Goal: Information Seeking & Learning: Learn about a topic

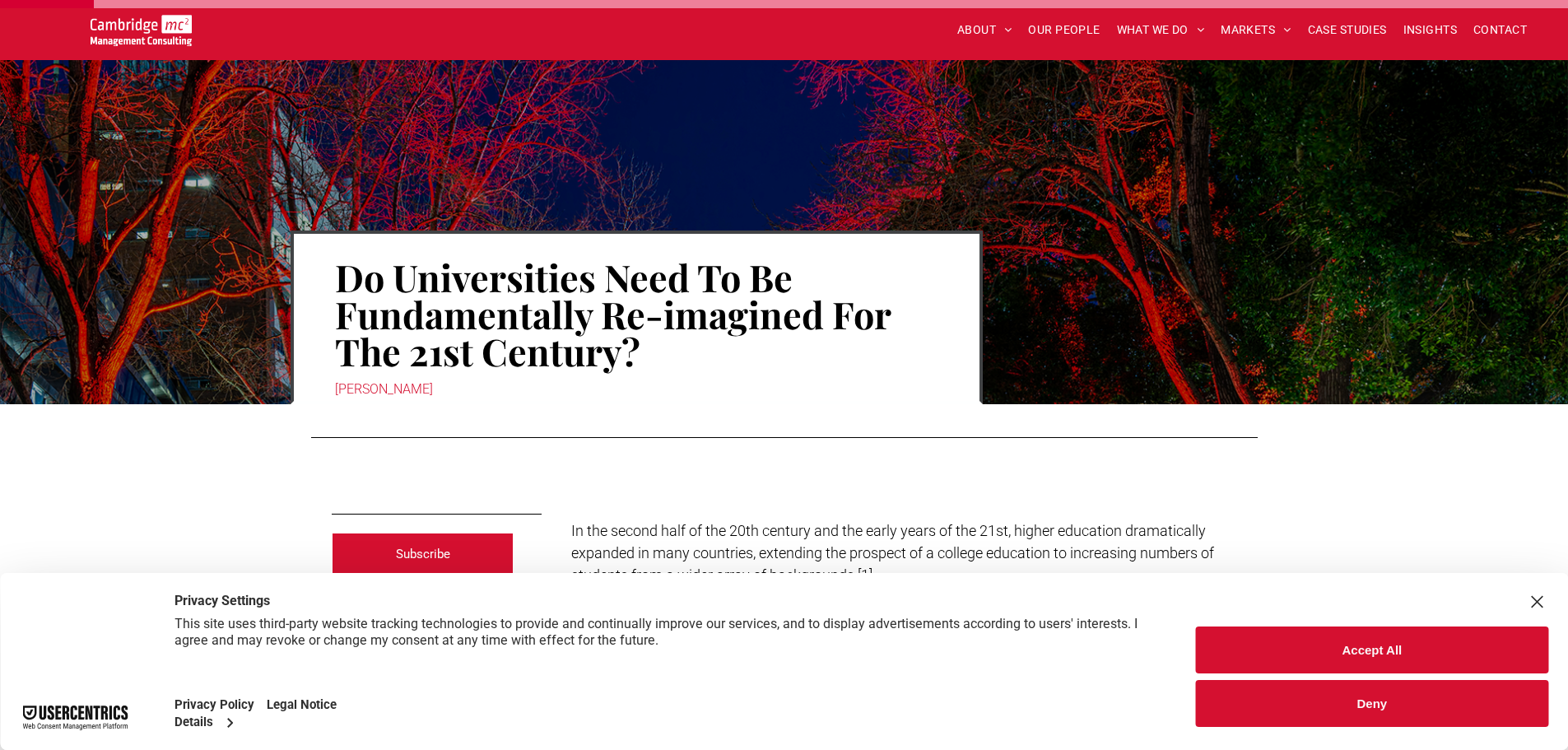
scroll to position [722, 0]
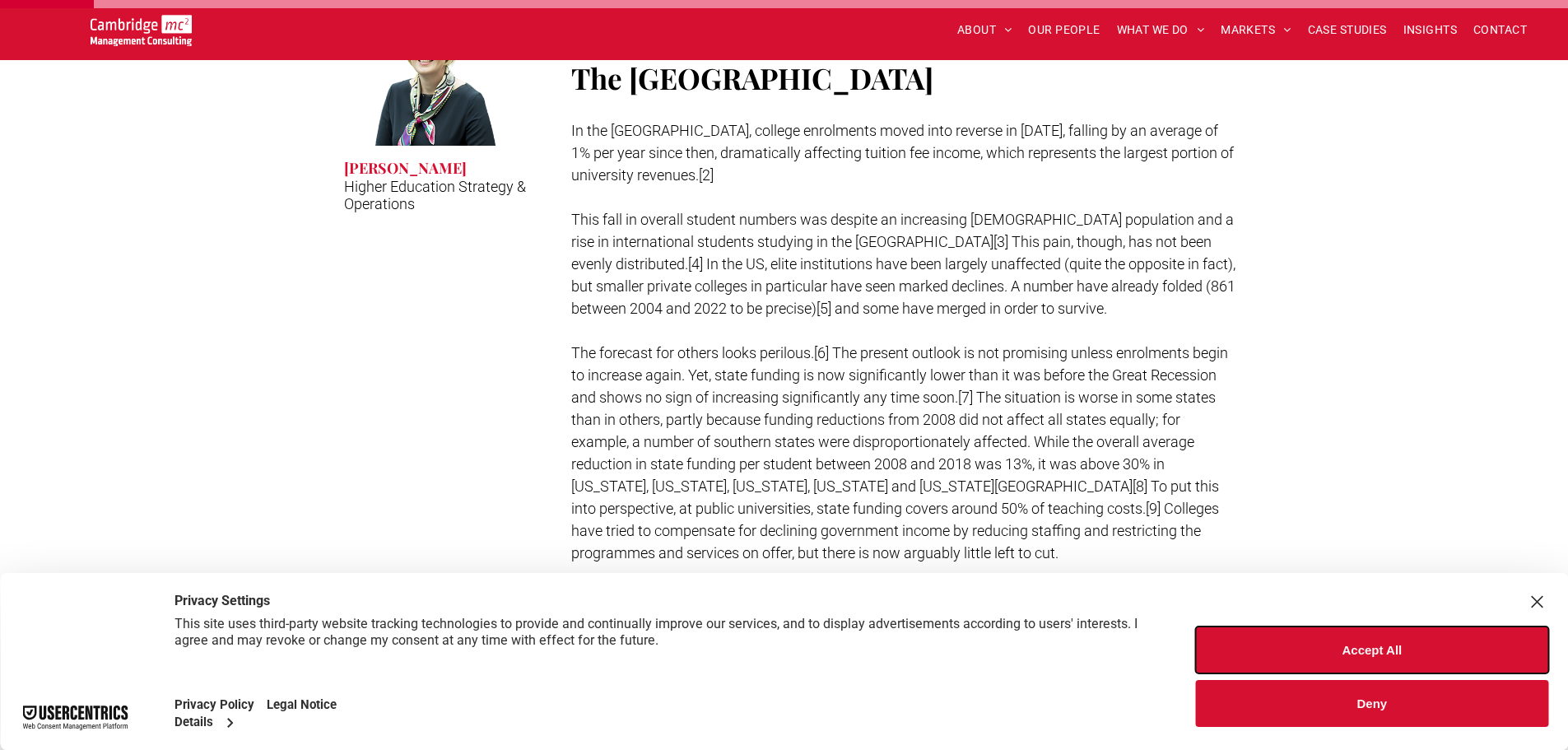
click at [1323, 640] on button "Accept All" at bounding box center [1372, 649] width 352 height 47
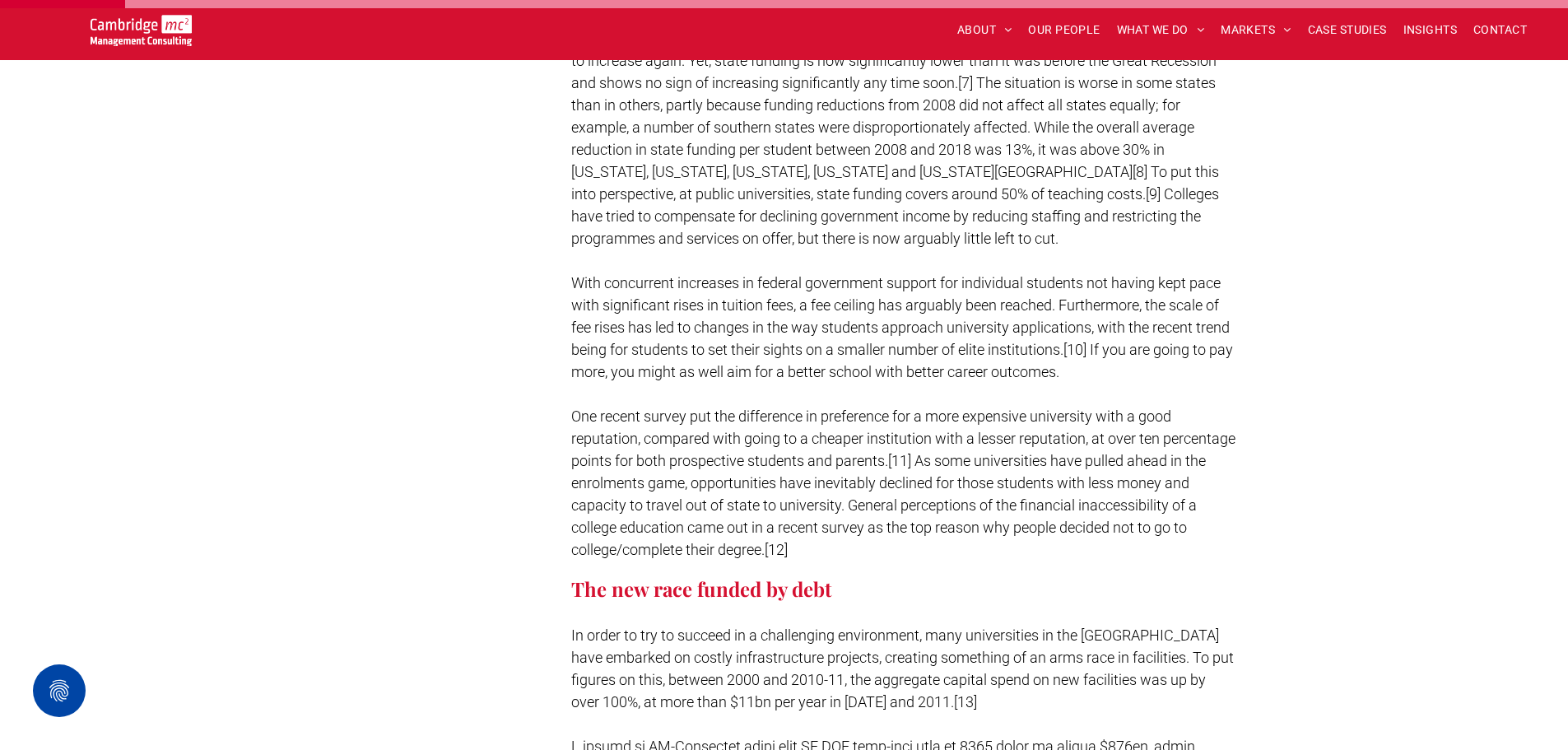
scroll to position [1037, 0]
click at [633, 175] on span "The forecast for others looks perilous.[6] The present outlook is not promising…" at bounding box center [899, 137] width 657 height 217
click at [807, 167] on span "The forecast for others looks perilous.[6] The present outlook is not promising…" at bounding box center [899, 137] width 657 height 217
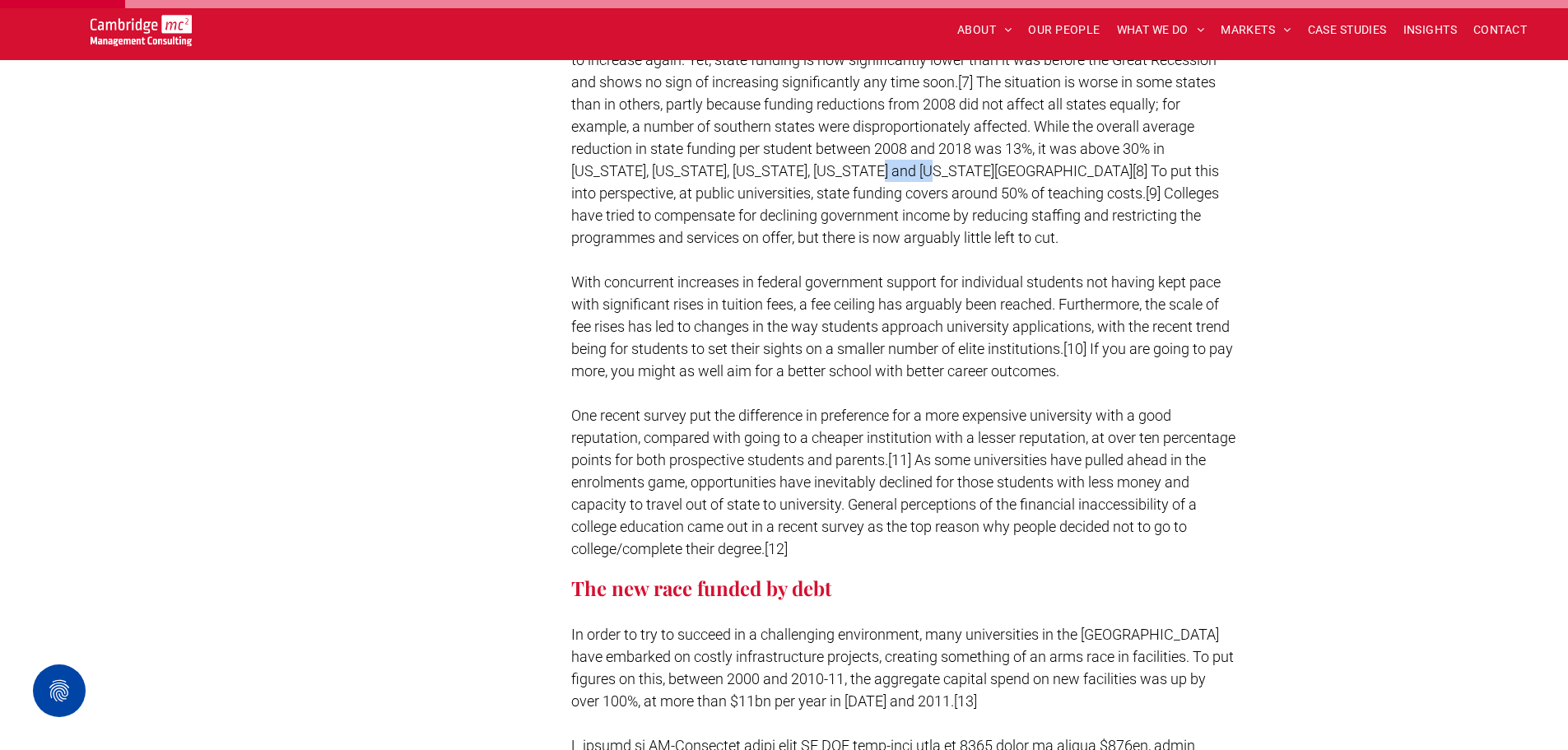
click at [807, 167] on span "The forecast for others looks perilous.[6] The present outlook is not promising…" at bounding box center [899, 137] width 657 height 217
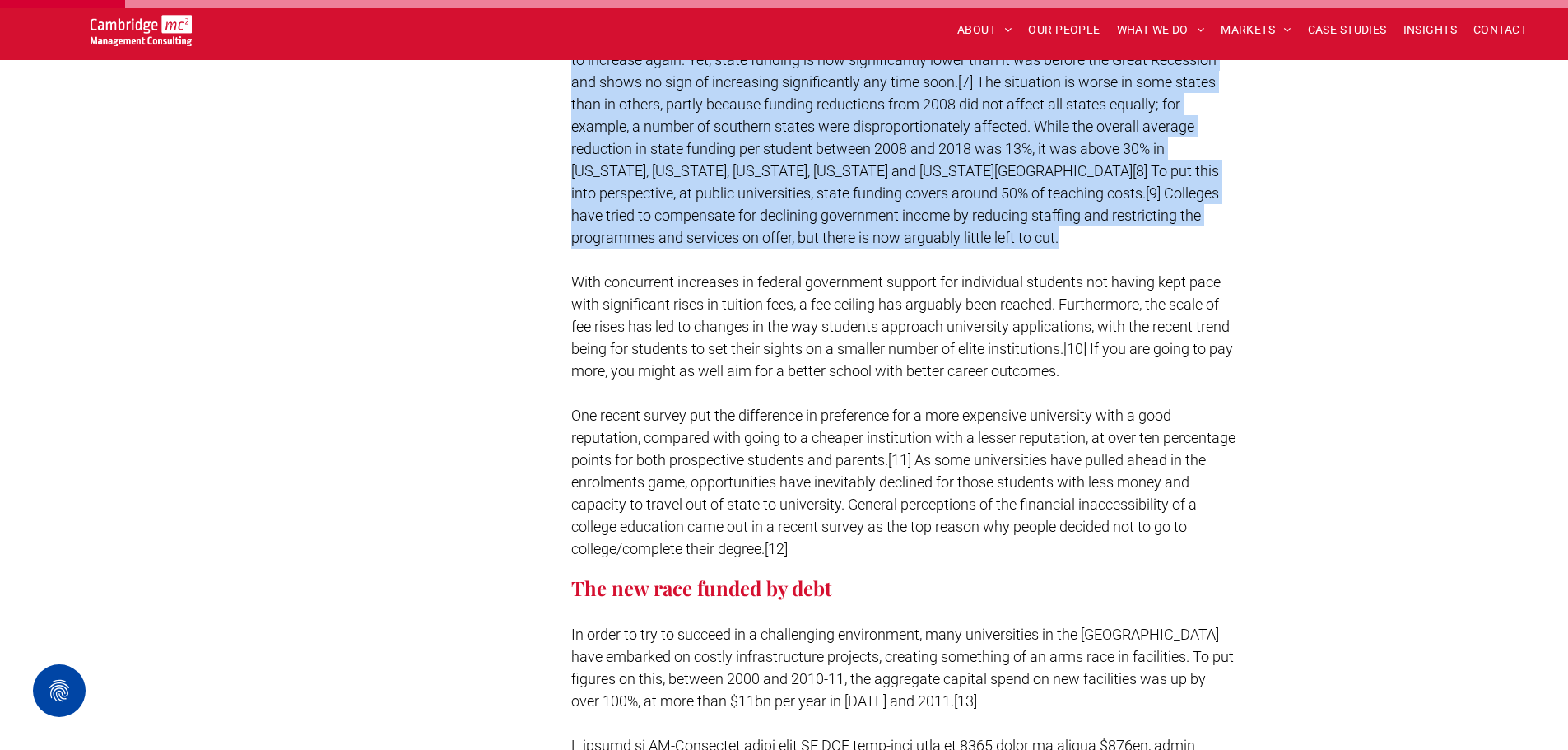
click at [807, 167] on span "The forecast for others looks perilous.[6] The present outlook is not promising…" at bounding box center [899, 137] width 657 height 217
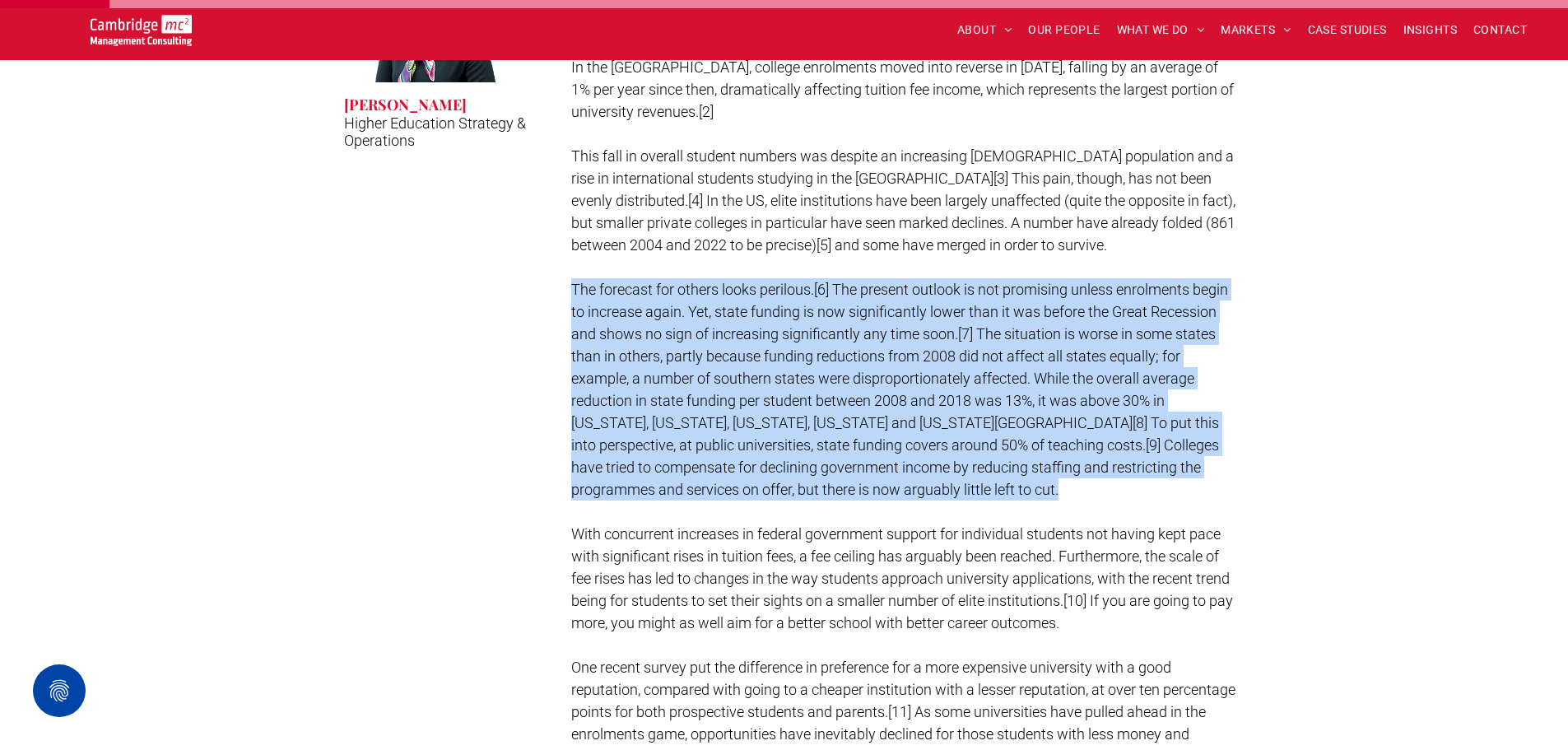
scroll to position [769, 0]
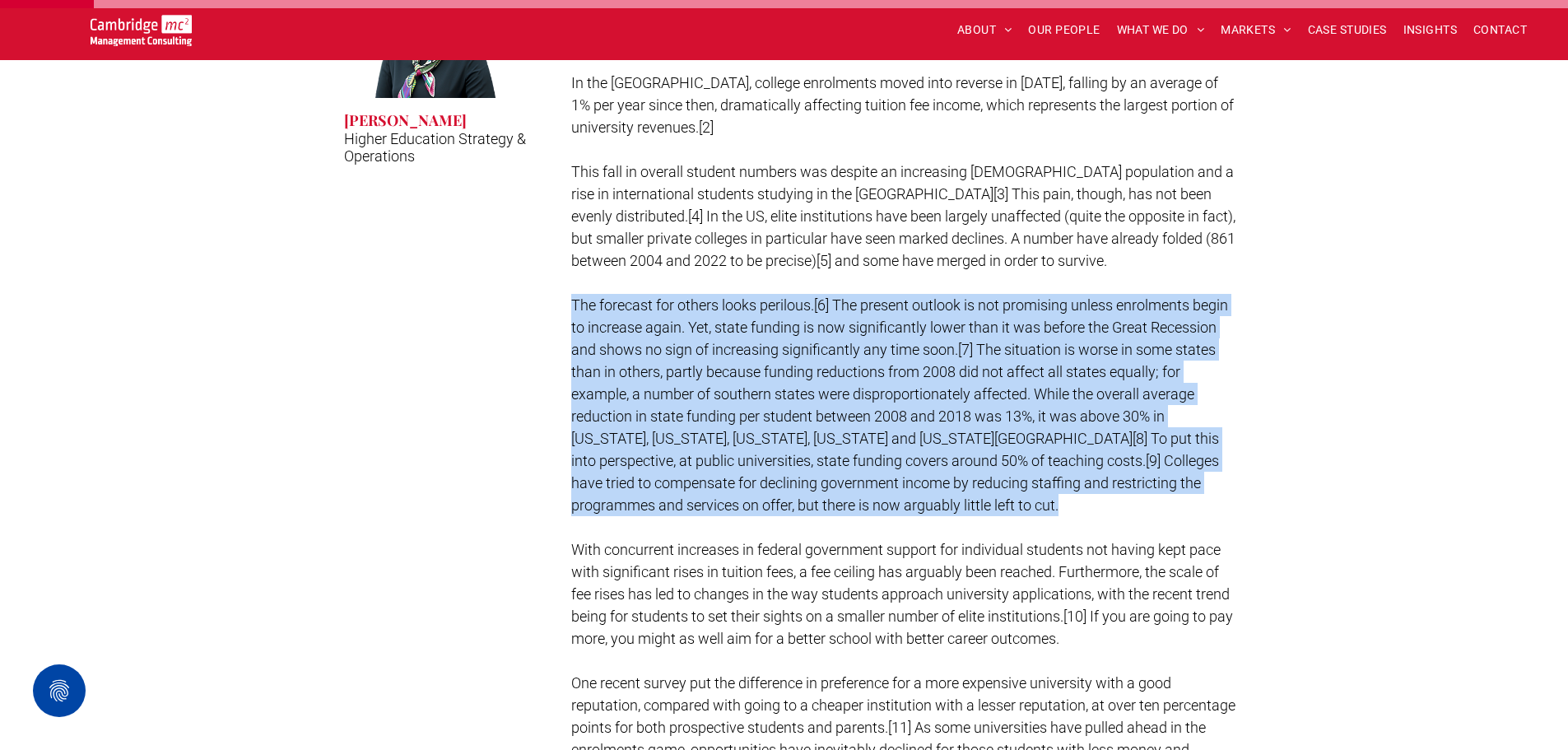
click at [874, 326] on span "The forecast for others looks perilous.[6] The present outlook is not promising…" at bounding box center [899, 404] width 657 height 217
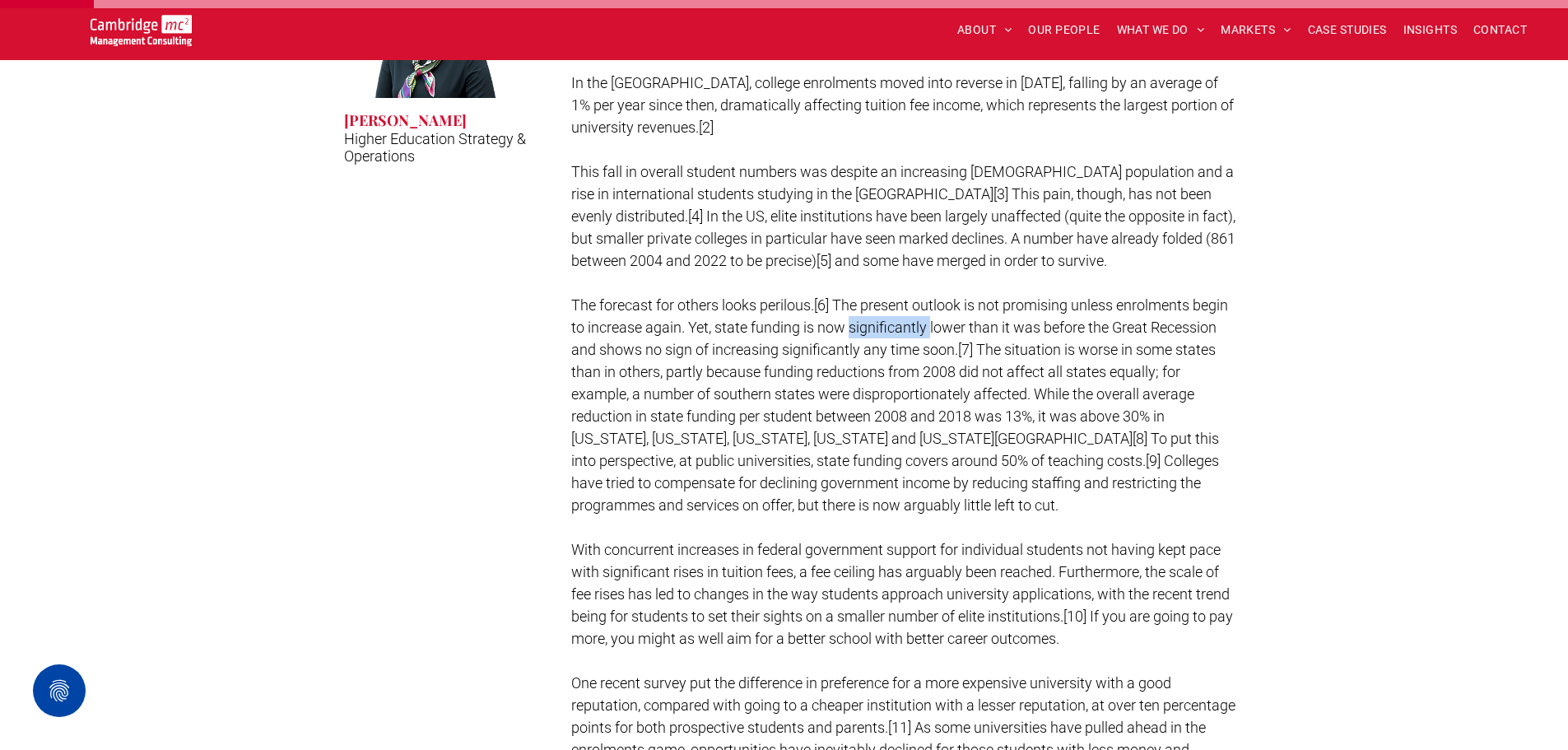
click at [874, 326] on span "The forecast for others looks perilous.[6] The present outlook is not promising…" at bounding box center [899, 404] width 657 height 217
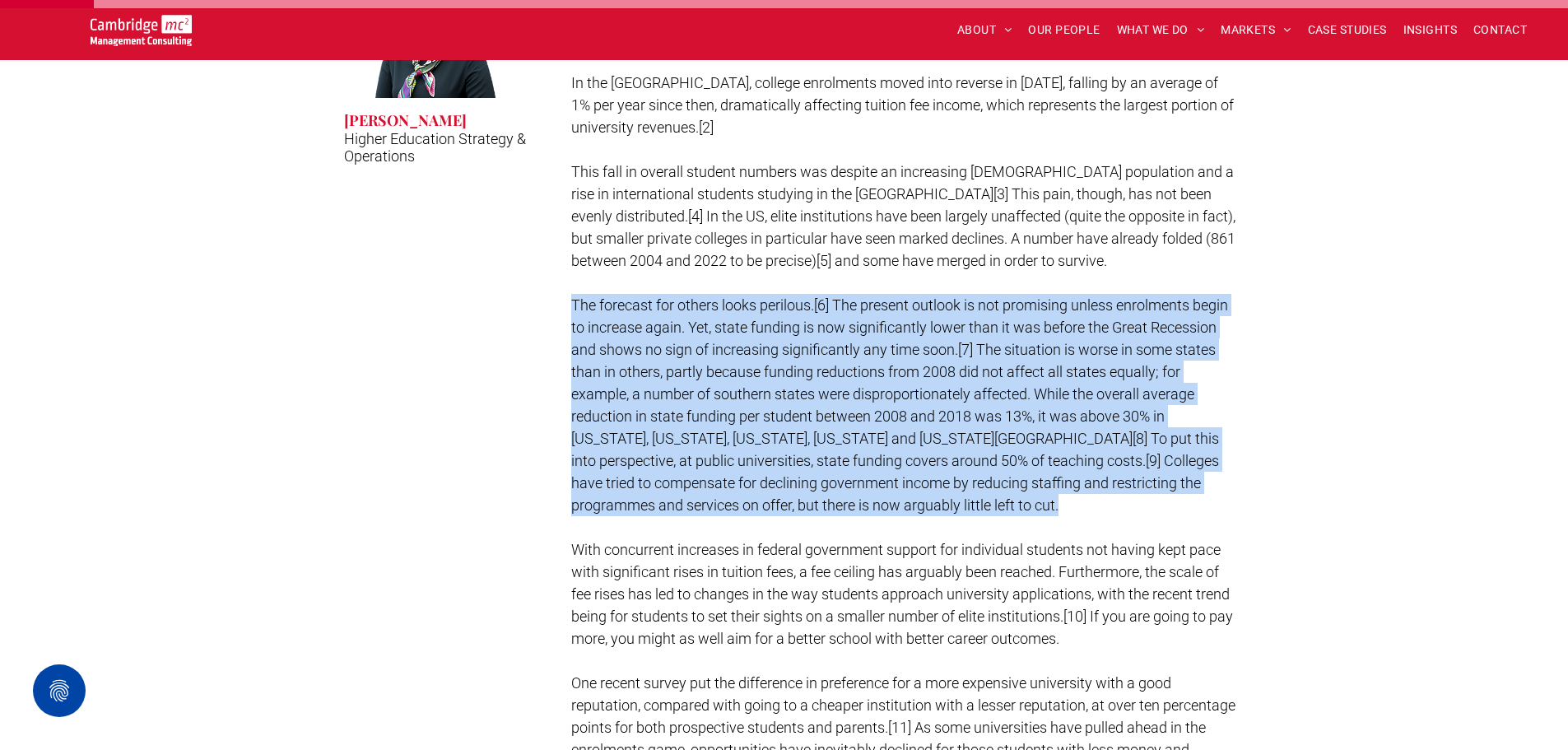
click at [874, 326] on span "The forecast for others looks perilous.[6] The present outlook is not promising…" at bounding box center [899, 404] width 657 height 217
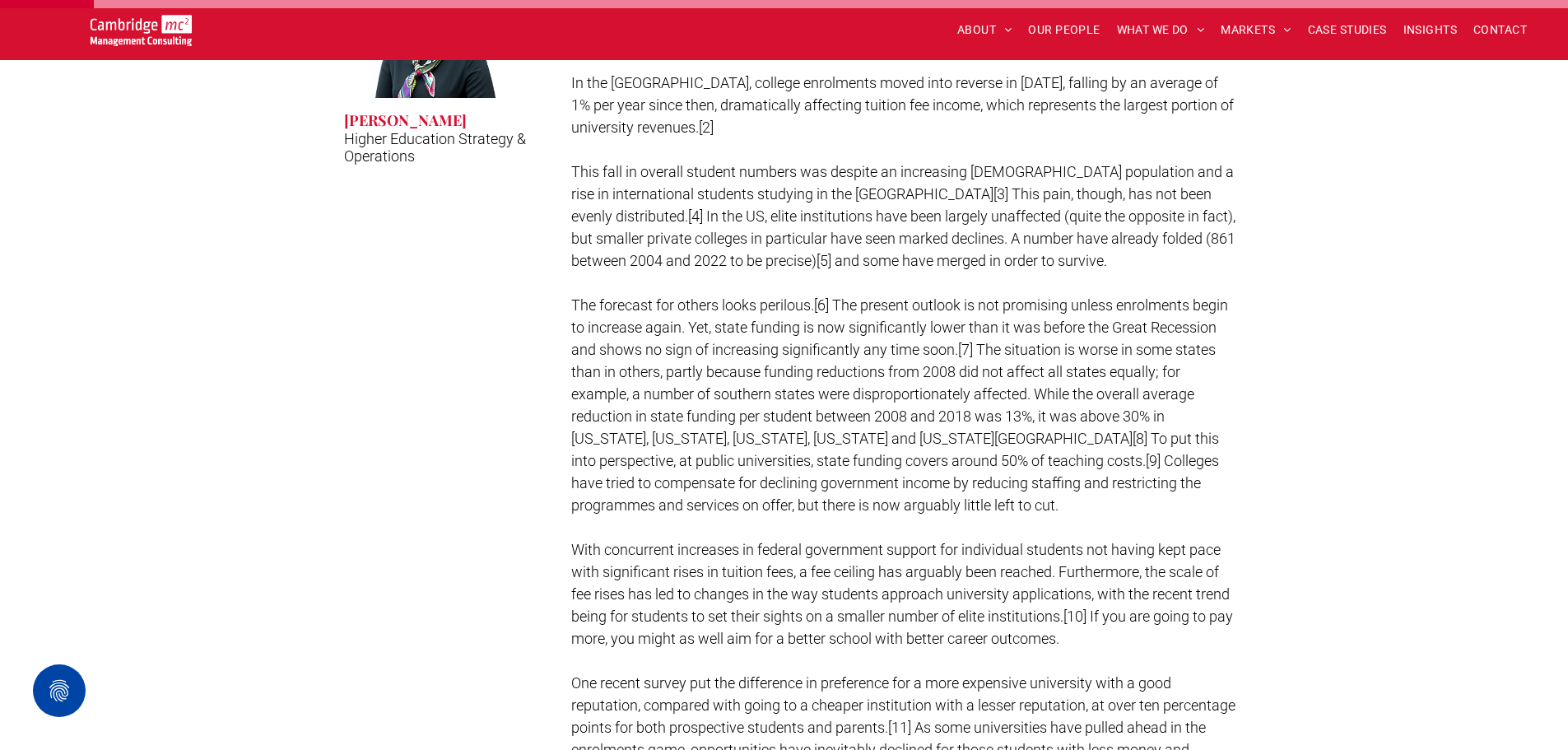
click at [710, 291] on p at bounding box center [903, 283] width 666 height 22
click at [711, 182] on p "This fall in overall student numbers was despite an increasing [DEMOGRAPHIC_DAT…" at bounding box center [903, 216] width 666 height 111
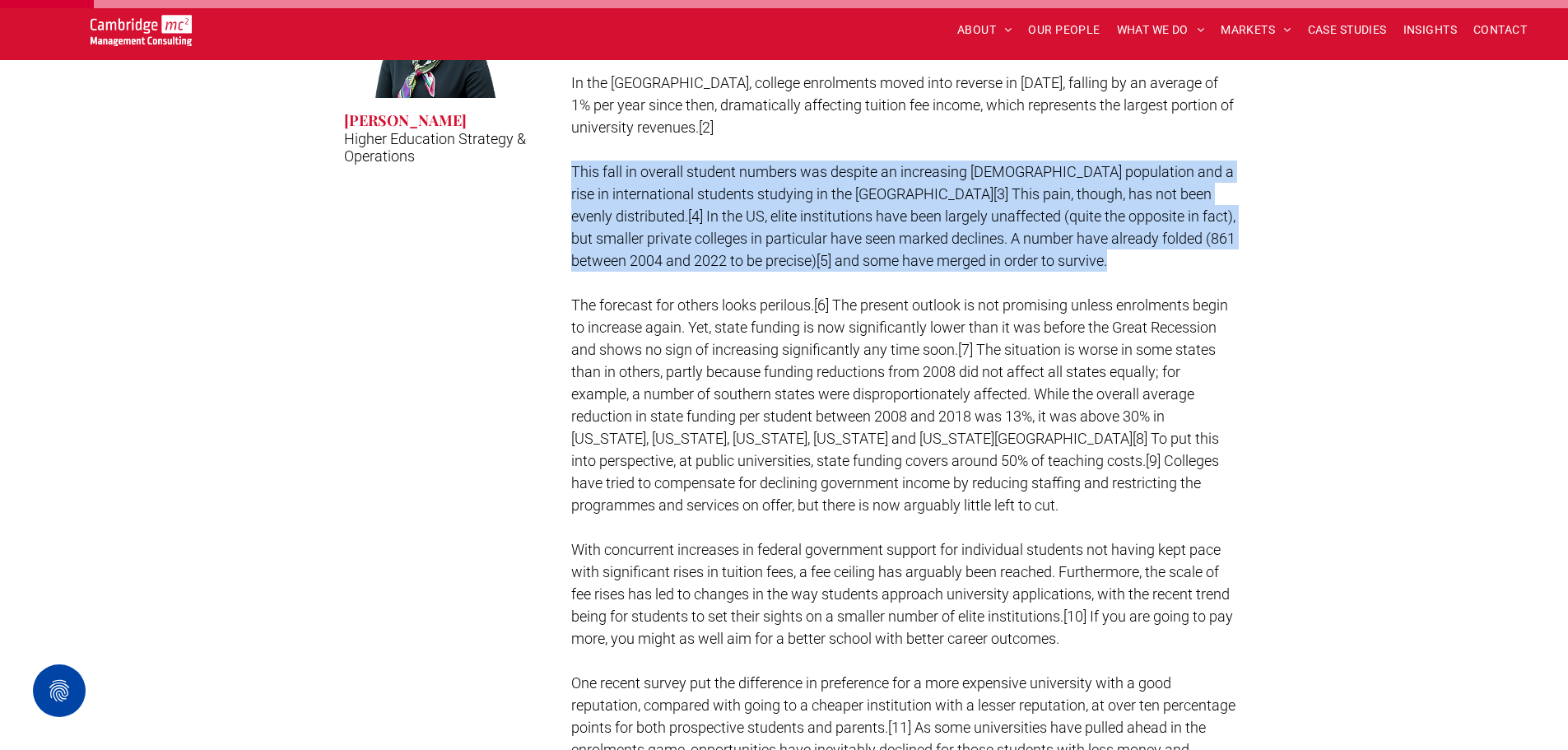
click at [711, 182] on p "This fall in overall student numbers was despite an increasing [DEMOGRAPHIC_DAT…" at bounding box center [903, 216] width 666 height 111
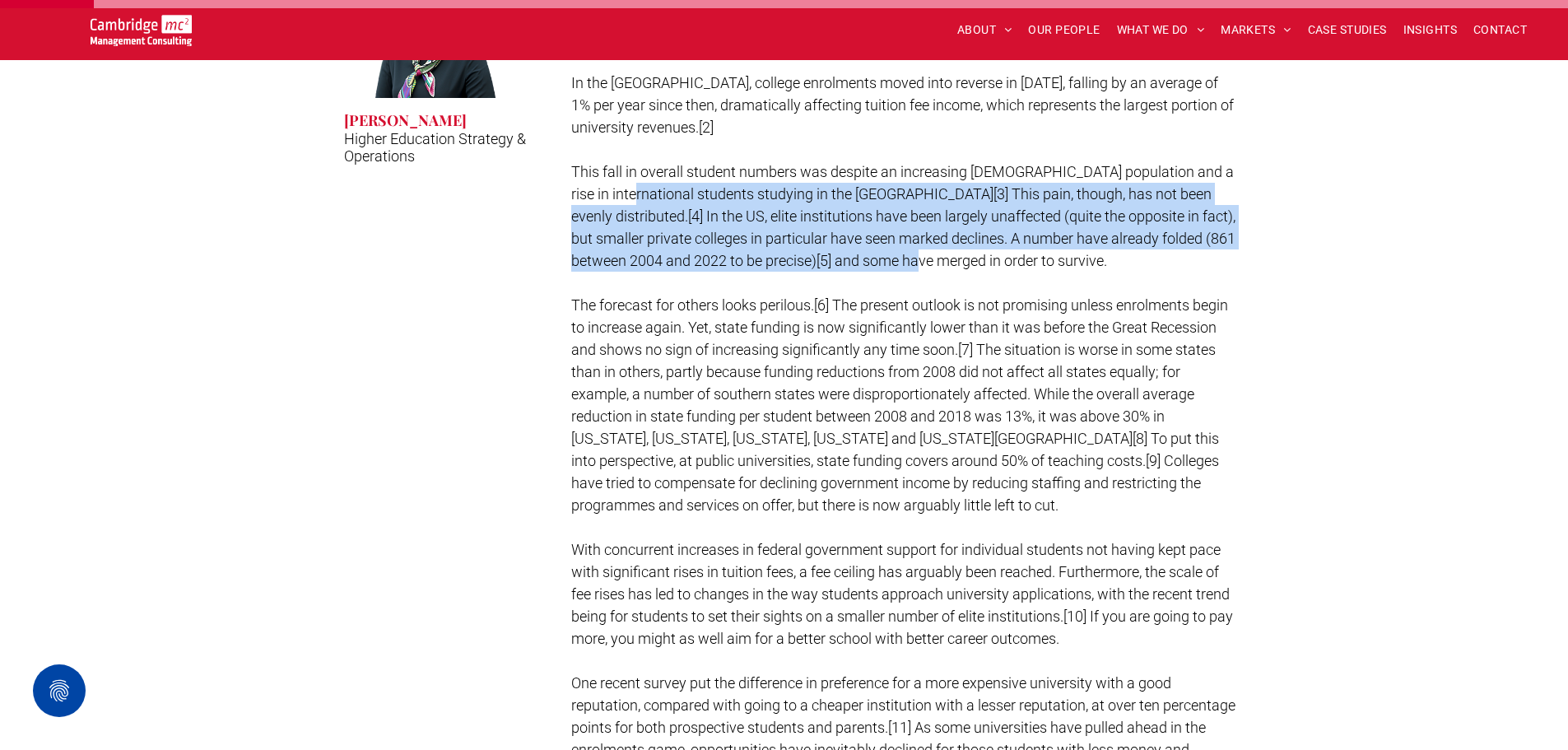
drag, startPoint x: 984, startPoint y: 251, endPoint x: 617, endPoint y: 188, distance: 372.4
click at [617, 188] on p "This fall in overall student numbers was despite an increasing [DEMOGRAPHIC_DAT…" at bounding box center [903, 216] width 666 height 111
click at [617, 188] on span "This fall in overall student numbers was despite an increasing [DEMOGRAPHIC_DAT…" at bounding box center [902, 216] width 664 height 106
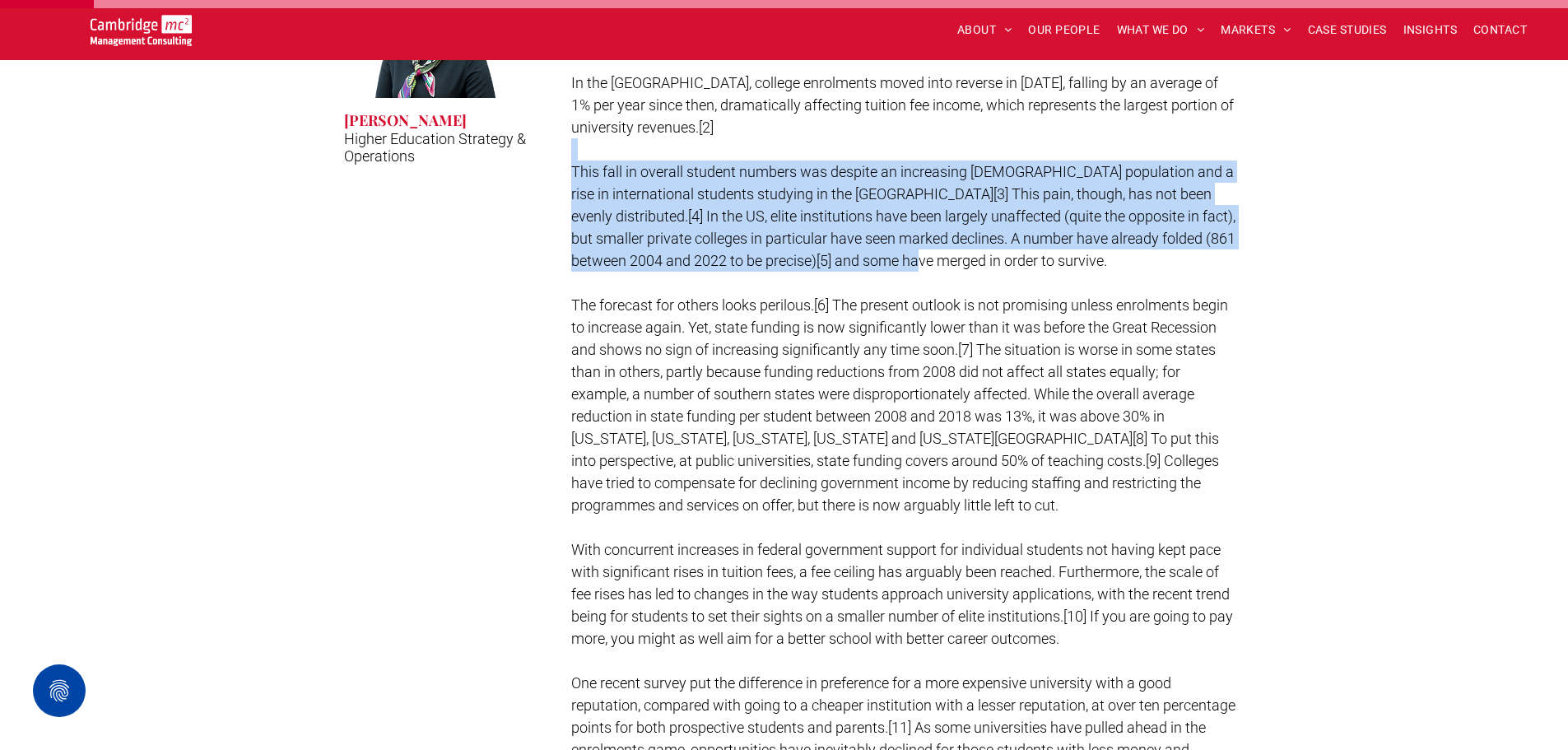
drag, startPoint x: 565, startPoint y: 156, endPoint x: 943, endPoint y: 270, distance: 394.8
click at [943, 270] on p "This fall in overall student numbers was despite an increasing [DEMOGRAPHIC_DAT…" at bounding box center [903, 216] width 666 height 111
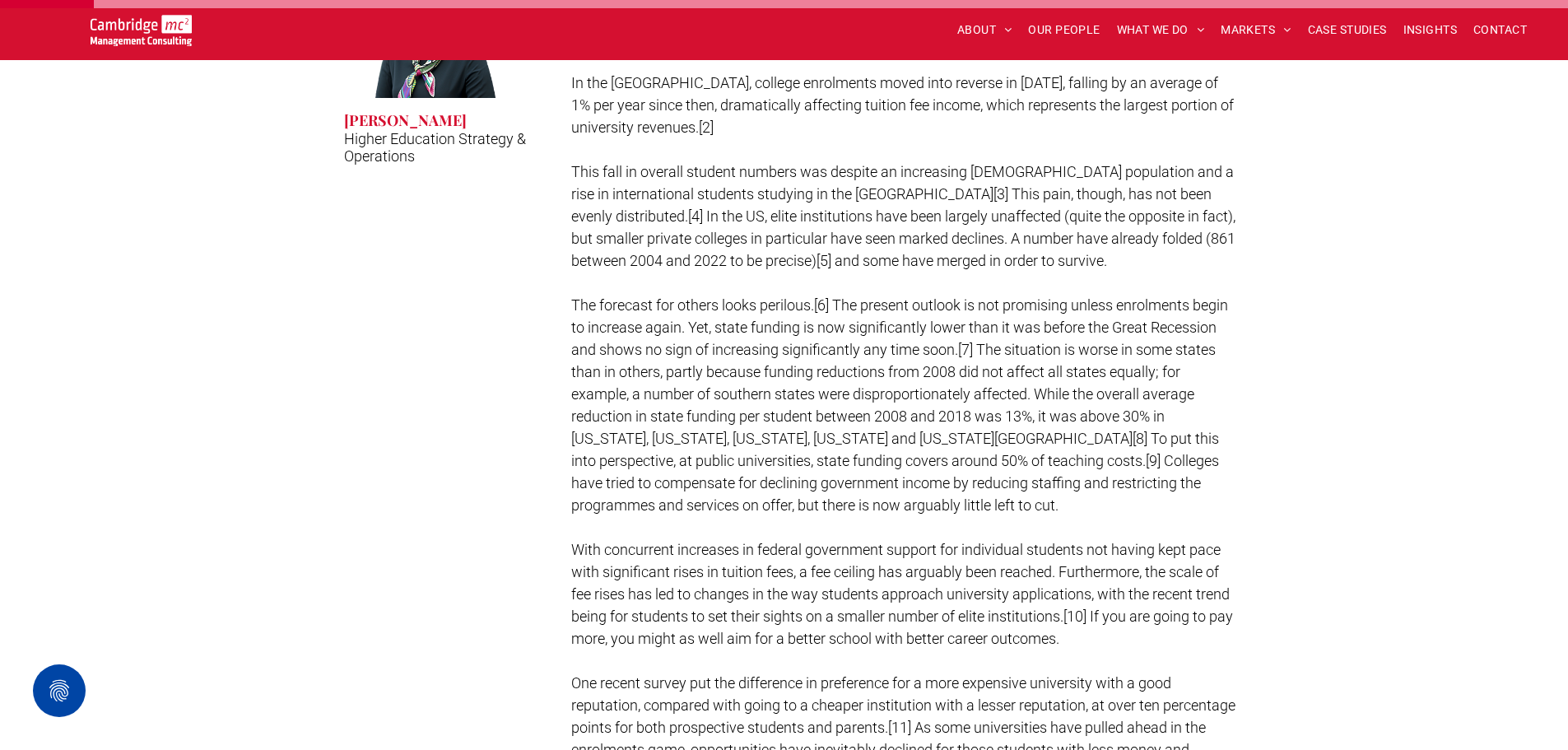
click at [943, 261] on p "This fall in overall student numbers was despite an increasing [DEMOGRAPHIC_DAT…" at bounding box center [903, 216] width 666 height 111
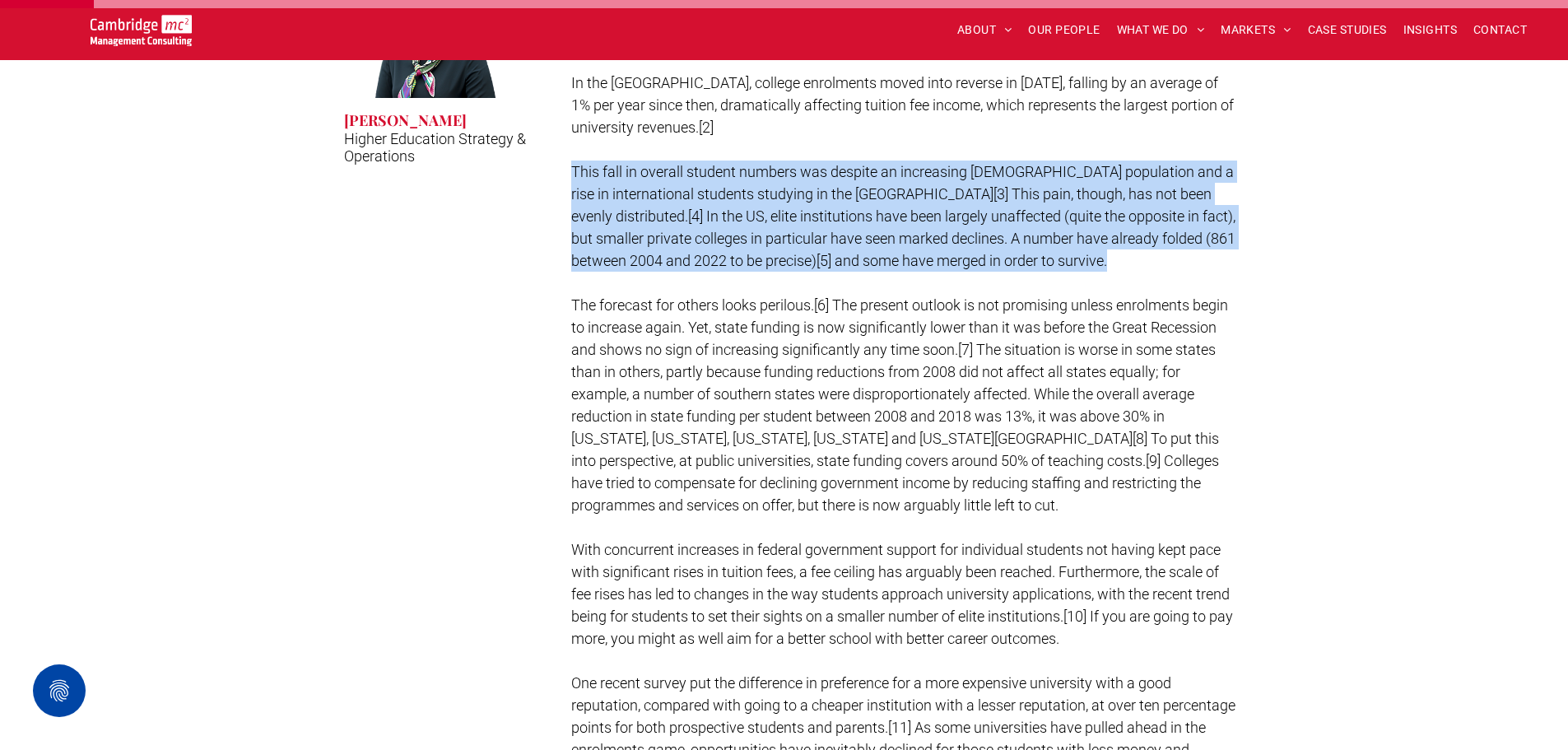
click at [943, 261] on p "This fall in overall student numbers was despite an increasing [DEMOGRAPHIC_DAT…" at bounding box center [903, 216] width 666 height 111
click at [868, 214] on span "This fall in overall student numbers was despite an increasing [DEMOGRAPHIC_DAT…" at bounding box center [902, 216] width 664 height 106
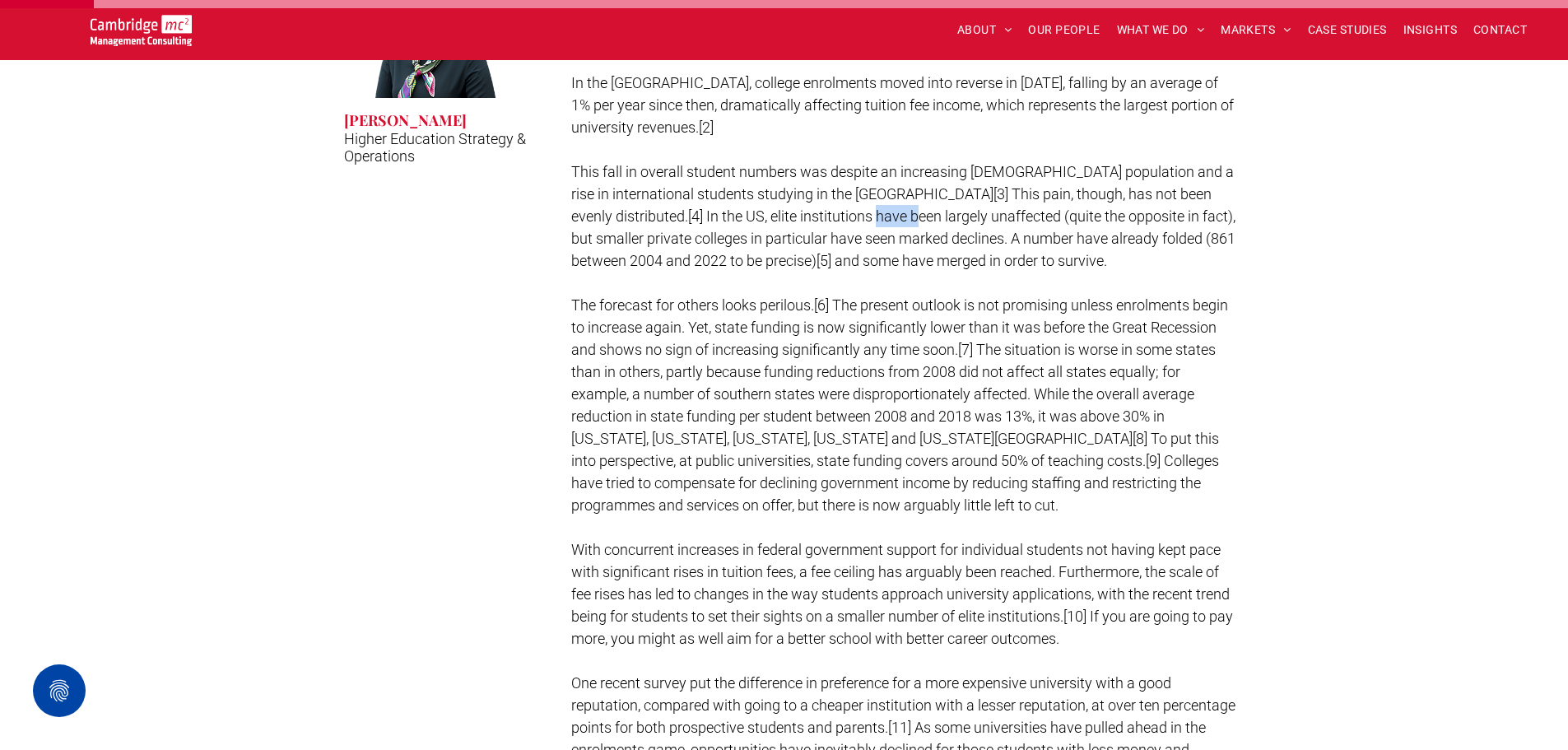
click at [868, 214] on span "This fall in overall student numbers was despite an increasing [DEMOGRAPHIC_DAT…" at bounding box center [902, 216] width 664 height 106
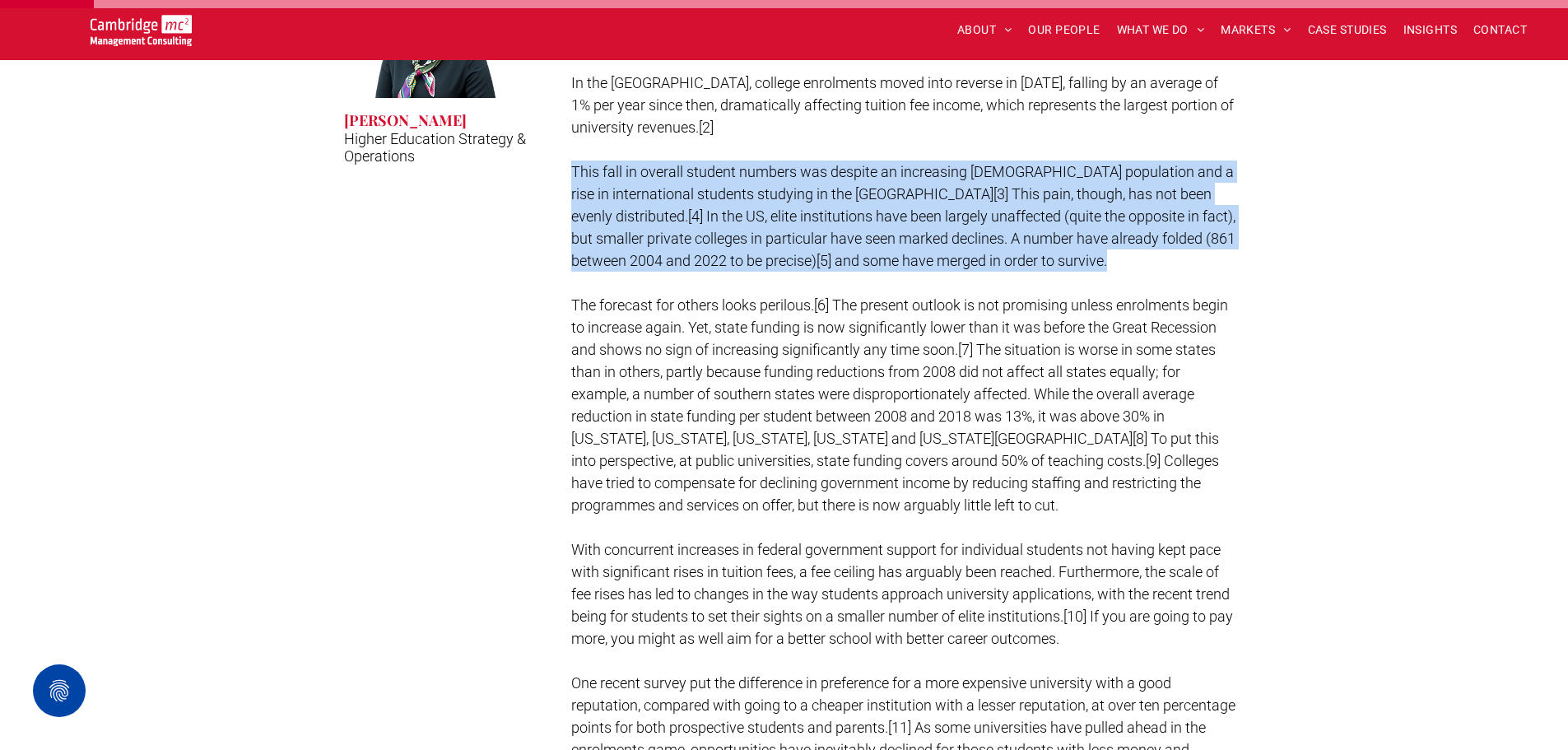
click at [868, 214] on span "This fall in overall student numbers was despite an increasing [DEMOGRAPHIC_DAT…" at bounding box center [902, 216] width 664 height 106
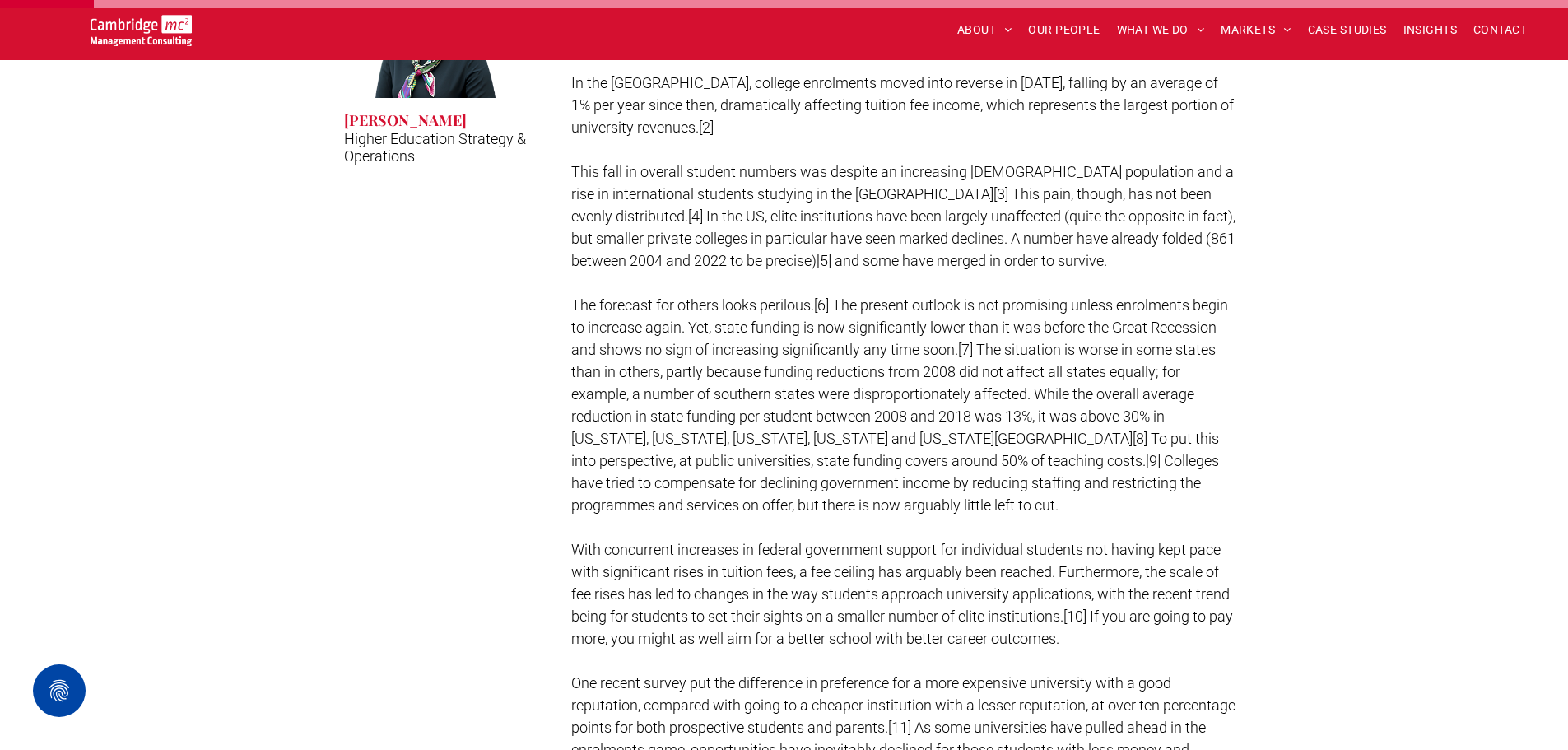
click at [829, 351] on span "The forecast for others looks perilous.[6] The present outlook is not promising…" at bounding box center [899, 404] width 657 height 217
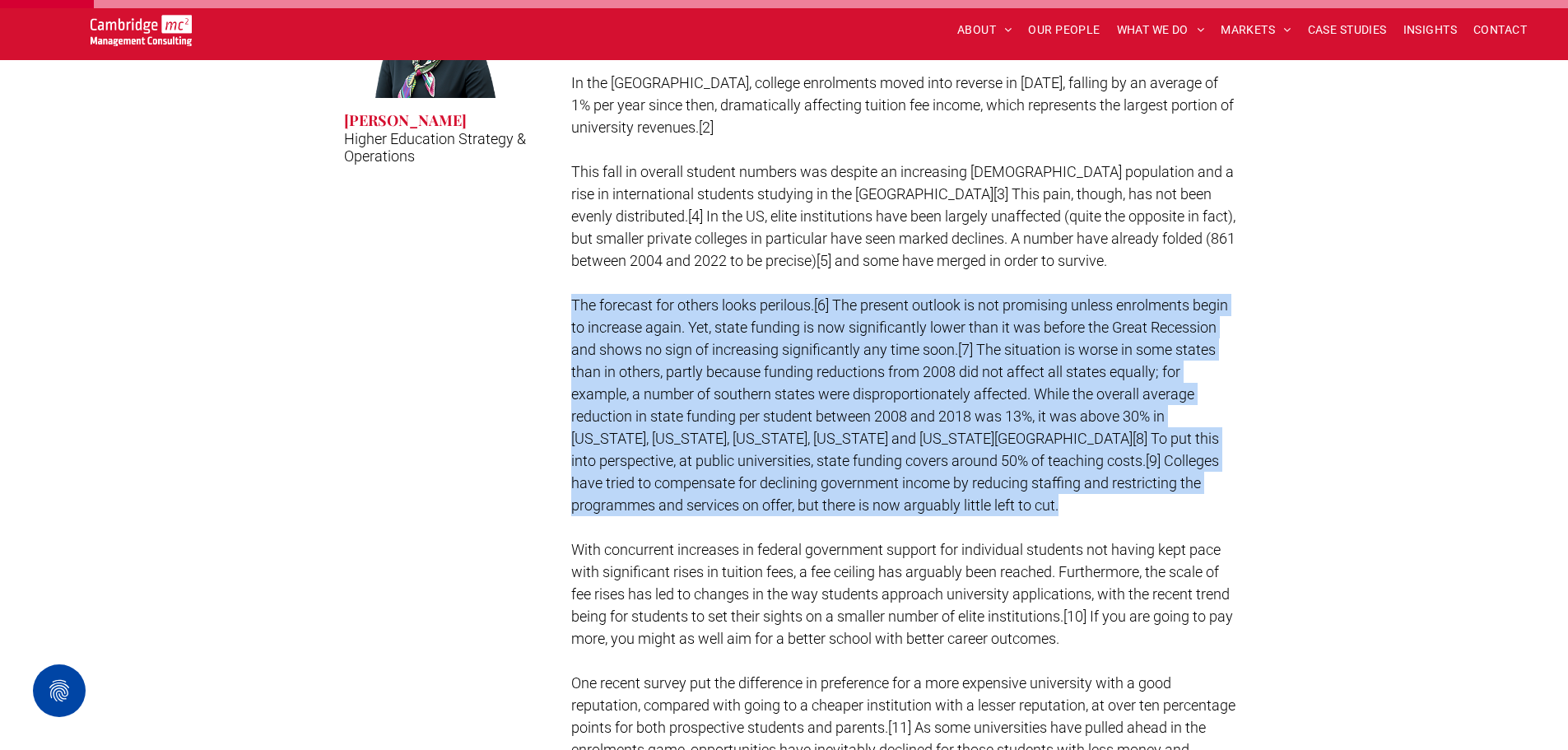
click at [829, 351] on span "The forecast for others looks perilous.[6] The present outlook is not promising…" at bounding box center [899, 404] width 657 height 217
click at [891, 337] on p "The forecast for others looks perilous.[6] The present outlook is not promising…" at bounding box center [903, 405] width 666 height 222
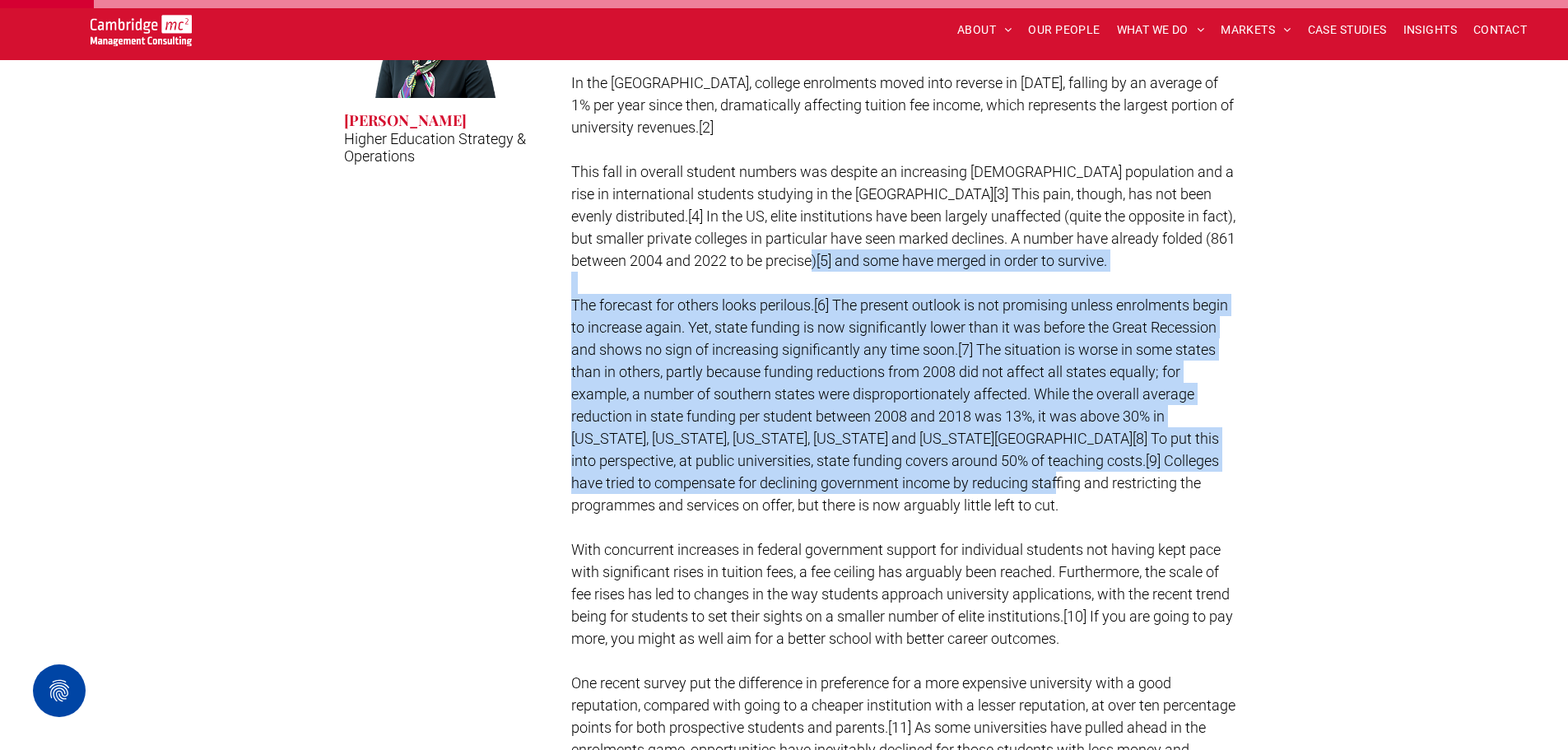
drag, startPoint x: 843, startPoint y: 271, endPoint x: 951, endPoint y: 472, distance: 228.2
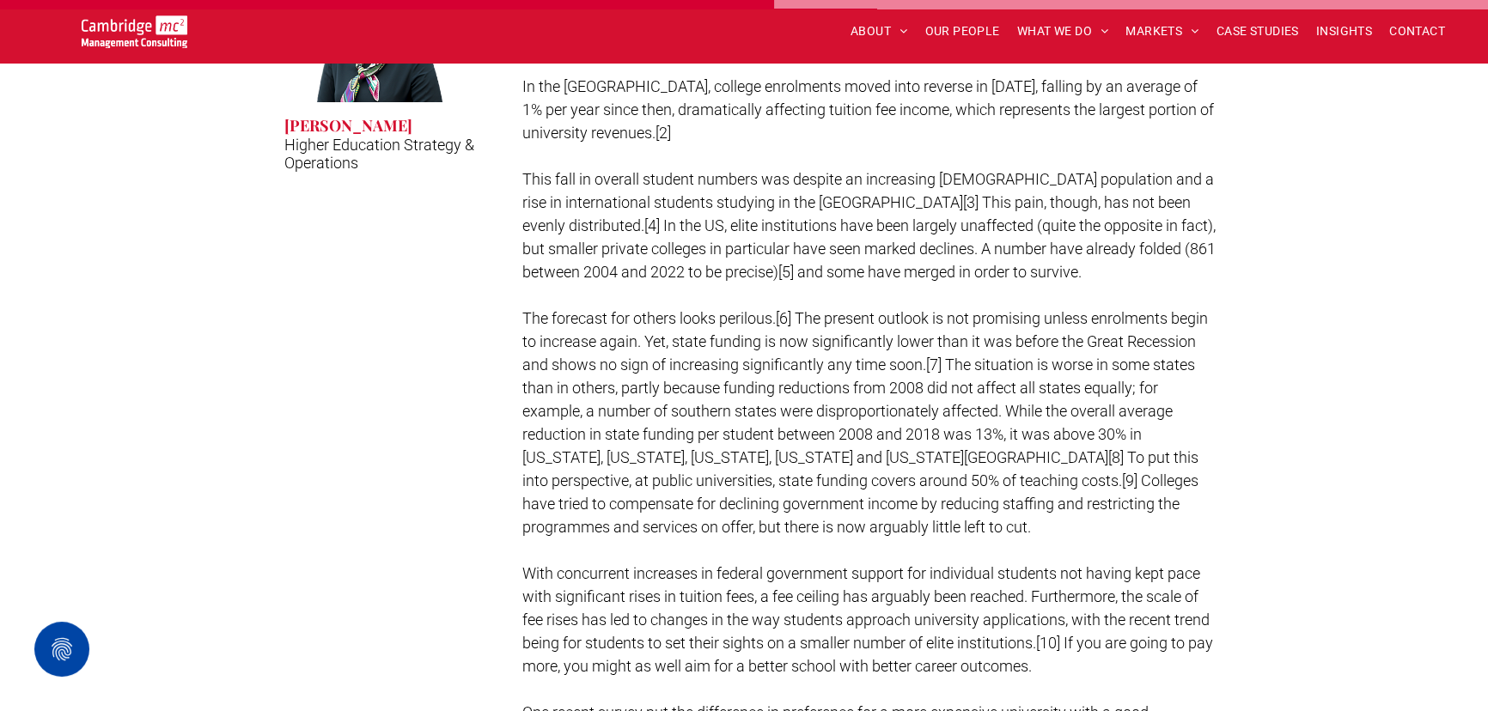
scroll to position [6547, 0]
